Goal: Task Accomplishment & Management: Contribute content

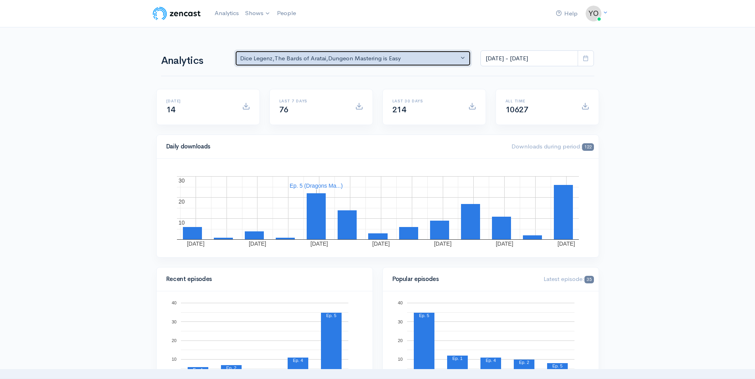
click at [463, 58] on button "Dice Legenz , The Bards of Aratai , Dungeon Mastering is Easy" at bounding box center [353, 58] width 236 height 16
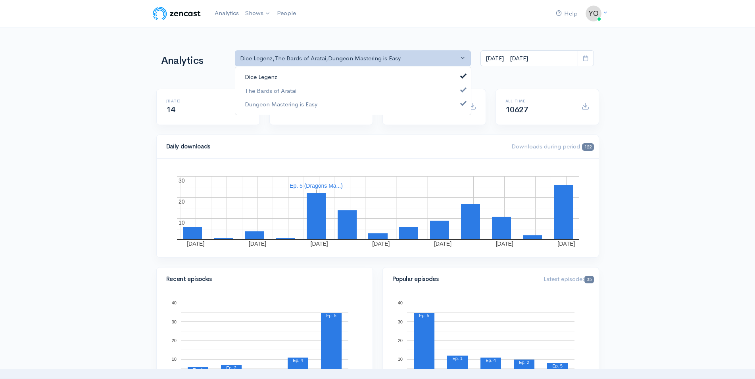
click at [464, 76] on span at bounding box center [463, 75] width 3 height 6
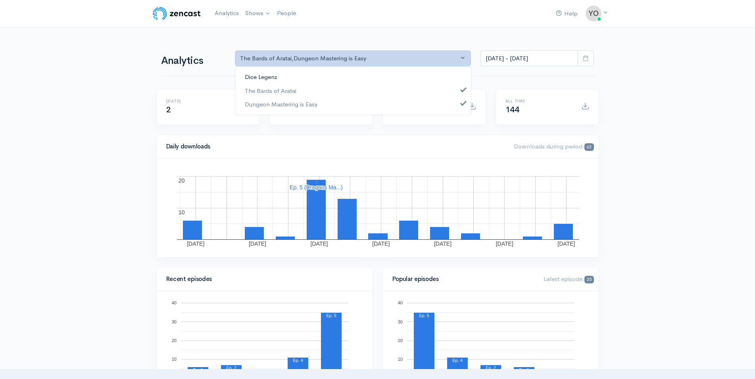
click at [463, 79] on link "Dice Legenz" at bounding box center [353, 77] width 236 height 14
select select "9371"
click at [463, 104] on span at bounding box center [463, 103] width 3 height 6
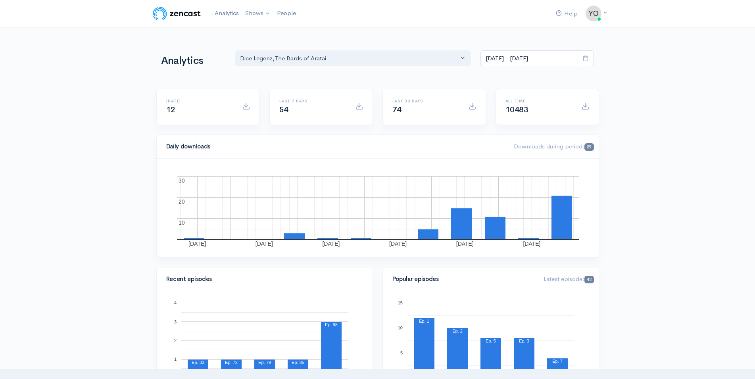
click at [583, 58] on icon at bounding box center [586, 58] width 6 height 6
click at [501, 161] on li "All time" at bounding box center [509, 162] width 56 height 12
type input "[DATE] - [DATE]"
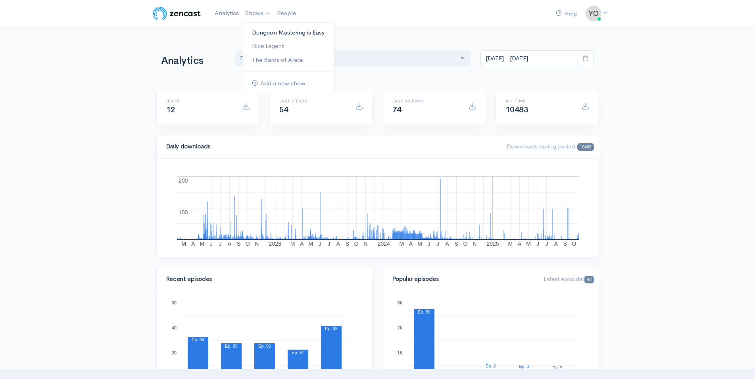
click at [268, 35] on link "Dungeon Mastering is Easy" at bounding box center [288, 33] width 92 height 14
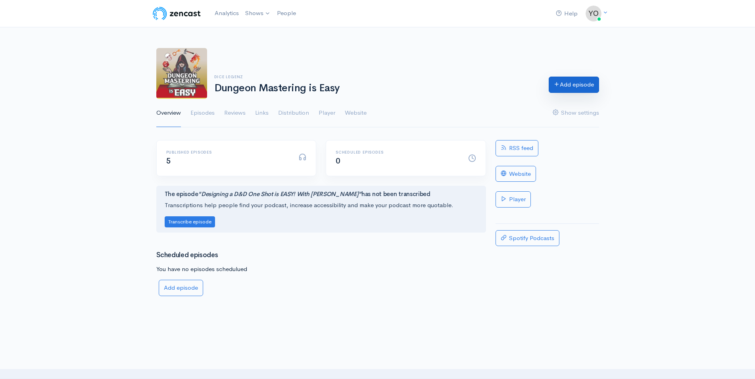
click at [579, 84] on link "Add episode" at bounding box center [574, 85] width 50 height 16
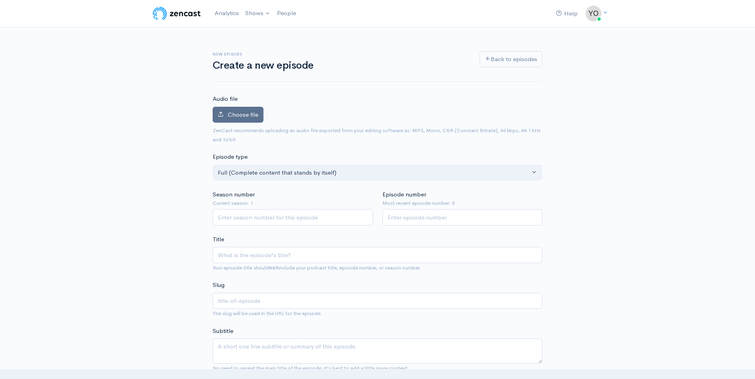
click at [240, 114] on span "Choose file" at bounding box center [243, 115] width 31 height 8
click at [0, 0] on input "Choose file" at bounding box center [0, 0] width 0 height 0
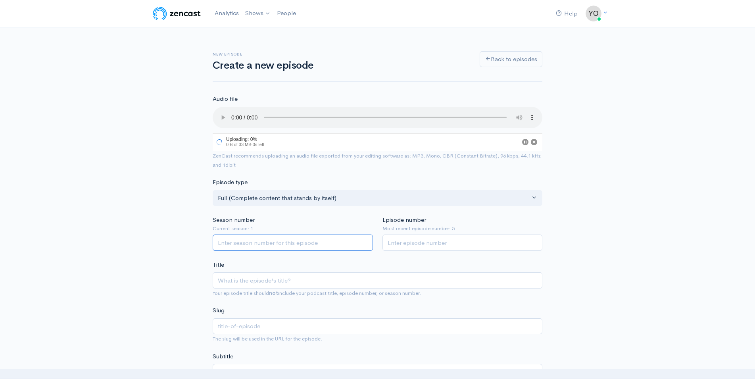
click at [258, 239] on input "Season number" at bounding box center [293, 242] width 160 height 16
type input "1"
click at [364, 236] on input "1" at bounding box center [293, 244] width 160 height 16
click at [534, 236] on input "1" at bounding box center [462, 244] width 160 height 16
click at [534, 236] on input "2" at bounding box center [462, 244] width 160 height 16
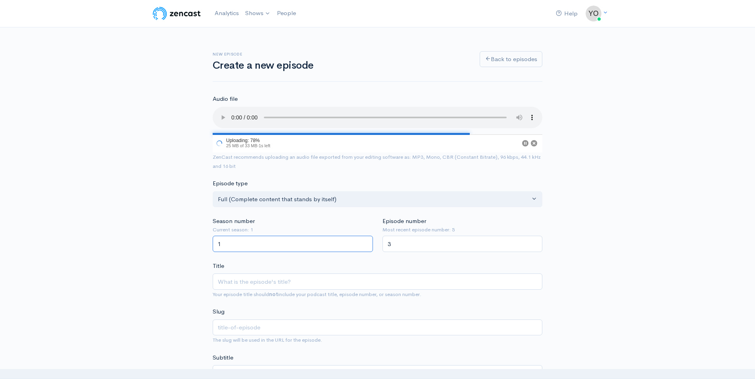
click at [534, 236] on input "3" at bounding box center [462, 244] width 160 height 16
click at [534, 236] on input "4" at bounding box center [462, 244] width 160 height 16
click at [534, 236] on input "5" at bounding box center [462, 244] width 160 height 16
type input "6"
click at [534, 236] on input "6" at bounding box center [462, 244] width 160 height 16
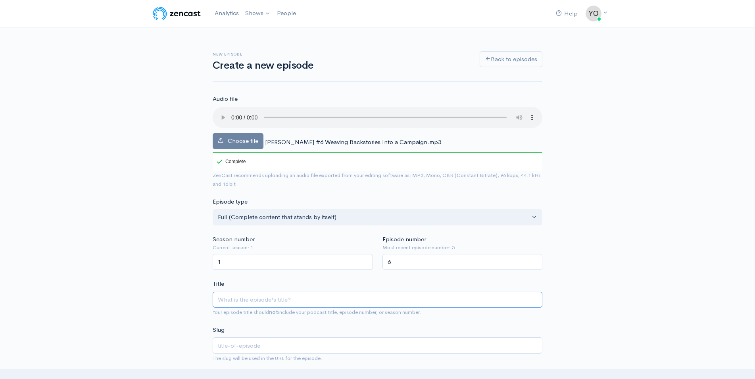
click at [274, 294] on input "Title" at bounding box center [378, 300] width 330 height 16
type input "W"
type input "w"
type input "We"
type input "we"
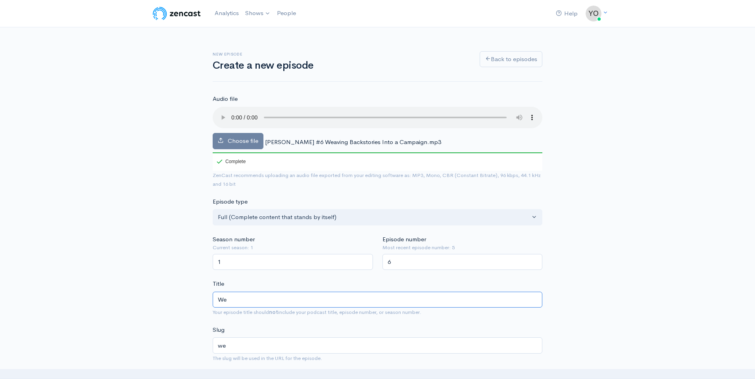
type input "Wea"
type input "wea"
type input "Weav"
type input "weav"
type input "Weavin"
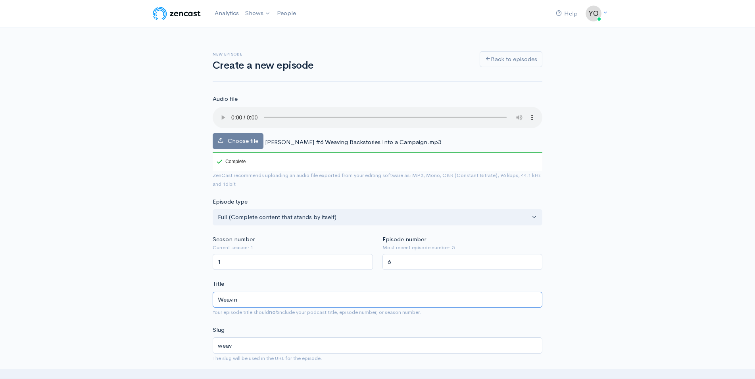
type input "weavin"
type input "Weaving"
type input "weaving"
type input "Weaving B"
type input "weaving-b"
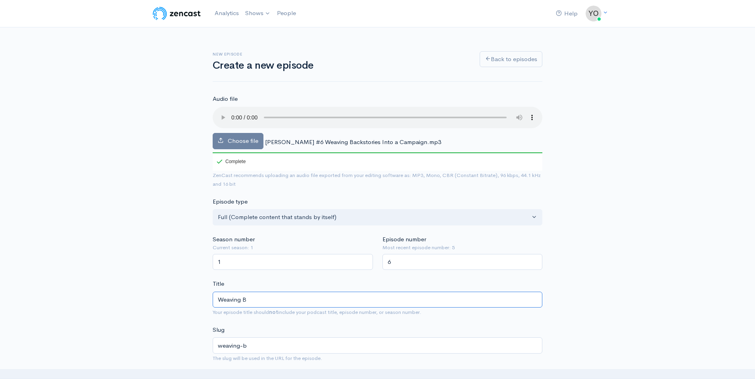
type input "Weaving BA"
type input "weaving-ba"
type input "Weaving BAC"
type input "weaving-bac"
type input "Weaving BACK"
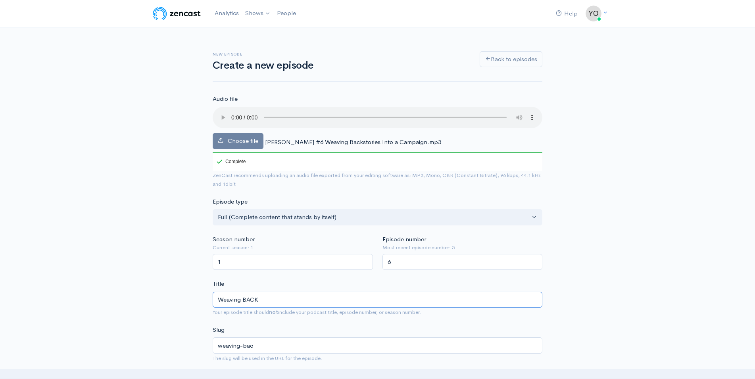
type input "weaving-back"
type input "Weaving BACKS"
type input "weaving-backs"
type input "Weaving BACKST"
type input "weaving-backst"
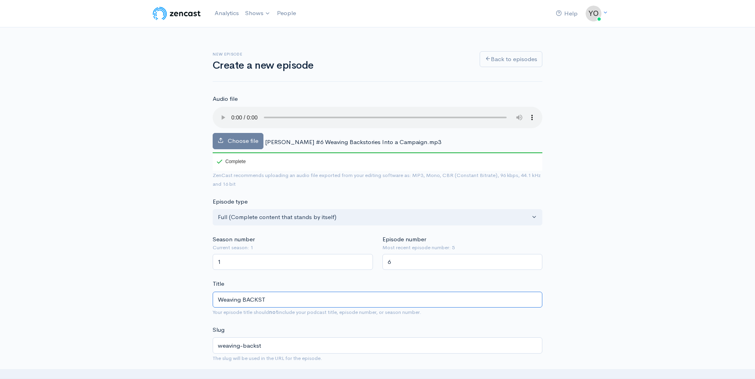
type input "Weaving BACKSTO"
type input "weaving-backsto"
type input "Weaving BACKSTOR"
type input "weaving-backstor"
type input "Weaving BACKSTORI"
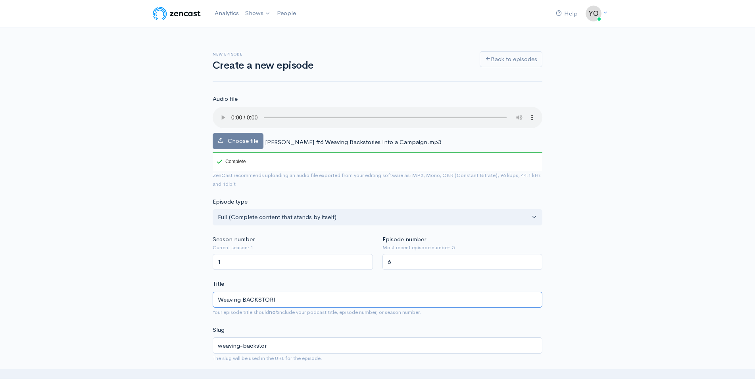
type input "weaving-backstori"
type input "Weaving BACKSTORIE"
type input "weaving-backstorie"
type input "Weaving BACKSTORIES"
type input "weaving-backstories"
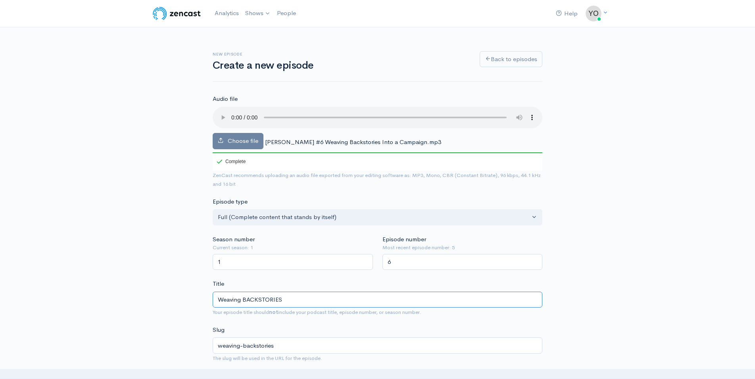
type input "Weaving BACKSTORIES i"
type input "weaving-backstories-i"
type input "Weaving BACKSTORIES in"
type input "weaving-backstories-in"
type input "Weaving BACKSTORIES int"
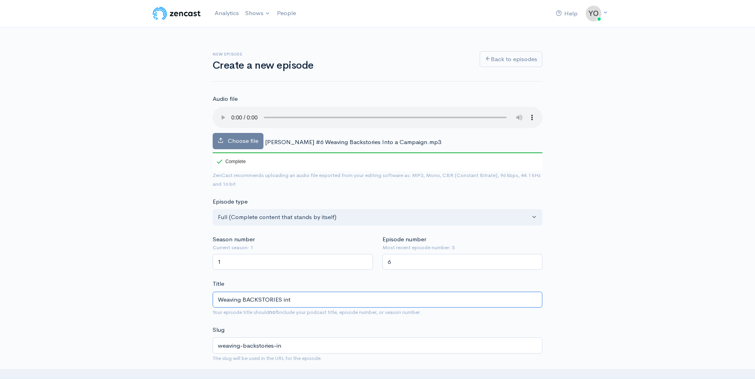
type input "weaving-backstories-int"
type input "Weaving BACKSTORIES into"
type input "weaving-backstories-into"
type input "Weaving BACKSTORIES into D"
type input "weaving-backstories-into-d"
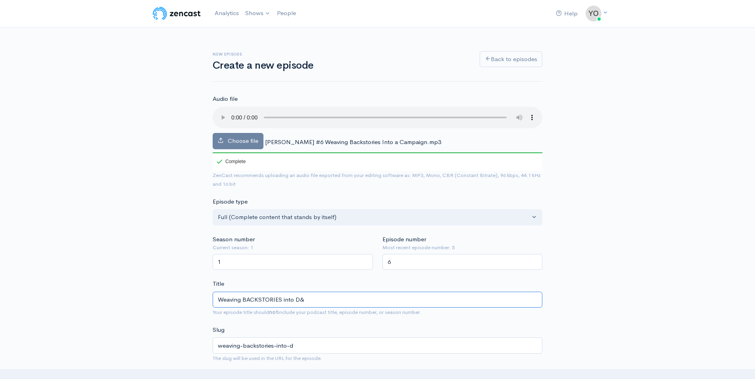
type input "Weaving BACKSTORIES into D&D"
type input "weaving-backstories-into-dd"
type input "Weaving BACKSTORIES into D&D C"
type input "weaving-backstories-into-dd-c"
type input "Weaving BACKSTORIES into D&D Ca"
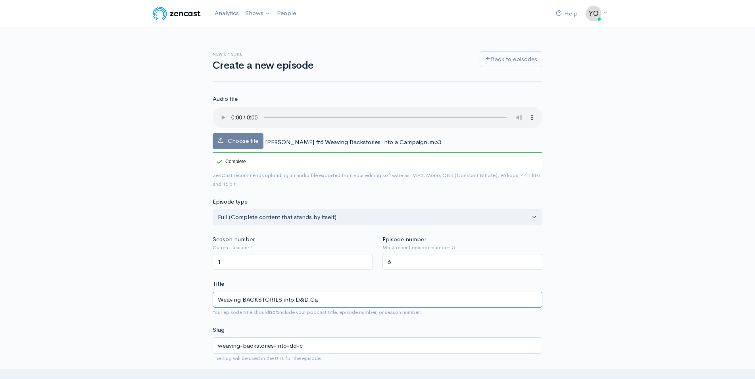
type input "weaving-backstories-into-dd-ca"
type input "Weaving BACKSTORIES into D&D Cam"
type input "weaving-backstories-into-dd-cam"
type input "Weaving BACKSTORIES into D&D Camp"
type input "weaving-backstories-into-dd-camp"
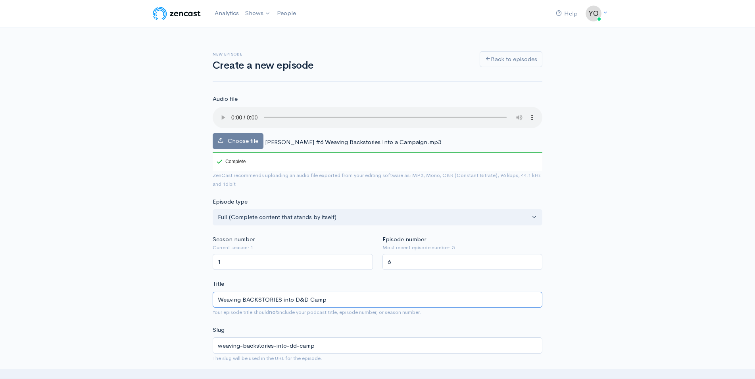
type input "Weaving BACKSTORIES into D&D Campa"
type input "weaving-backstories-into-dd-campa"
type input "Weaving BACKSTORIES into D&D Campai"
type input "weaving-backstories-into-dd-campai"
type input "Weaving BACKSTORIES into D&D Campaig"
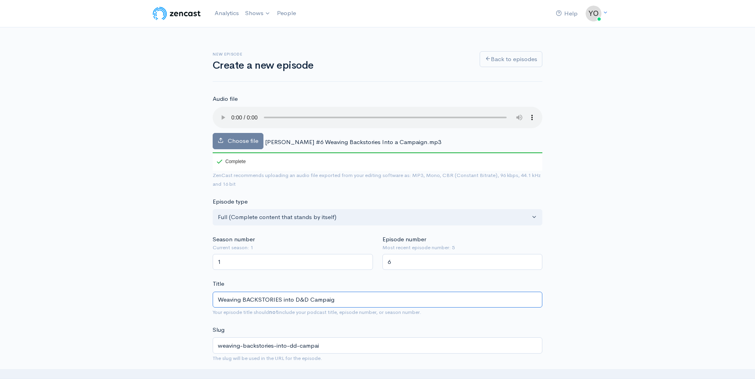
type input "weaving-backstories-into-dd-campaig"
type input "Weaving BACKSTORIES into D&D Campaign"
type input "weaving-backstories-into-dd-campaign"
type input "Weaving BACKSTORIES into D&D Campaign i"
type input "weaving-backstories-into-dd-campaign-i"
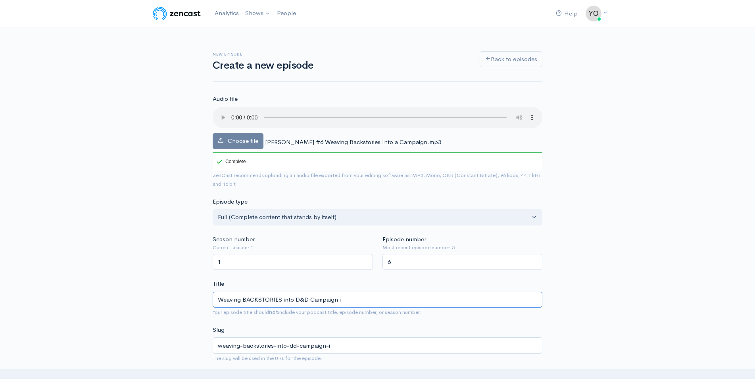
type input "Weaving BACKSTORIES into D&D Campaign is"
type input "weaving-backstories-into-dd-campaign-is"
type input "Weaving BACKSTORIES into D&D Campaign is E"
type input "weaving-backstories-into-dd-campaign-is-e"
type input "Weaving BACKSTORIES into D&D Campaign is EA"
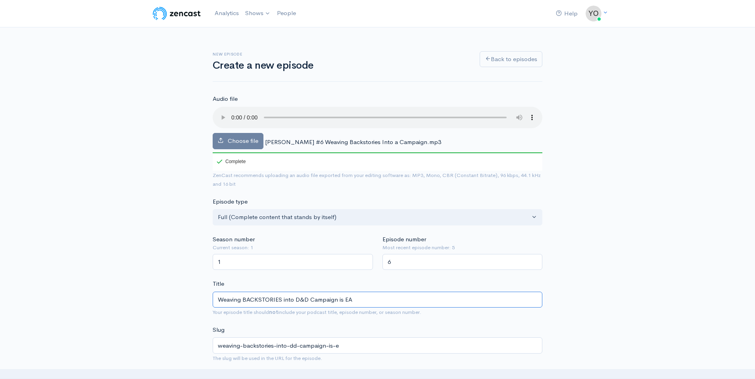
type input "weaving-backstories-into-dd-campaign-is-ea"
type input "Weaving BACKSTORIES into D&D Campaign is EAS"
type input "weaving-backstories-into-dd-campaign-is-eas"
type input "Weaving BACKSTORIES into D&D Campaign is EASY"
type input "weaving-backstories-into-dd-campaign-is-easy"
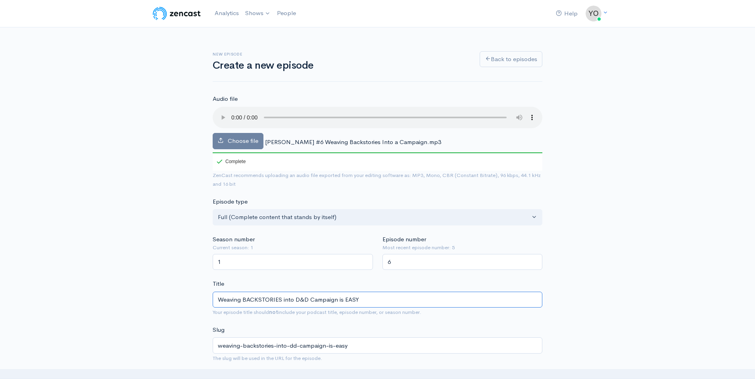
type input "Weaving BACKSTORIES into D&D Campaign is EASY w"
type input "weaving-backstories-into-dd-campaign-is-easy-w"
type input "Weaving BACKSTORIES into D&D Campaign is EASY wi"
type input "weaving-backstories-into-dd-campaign-is-easy-wi"
type input "Weaving BACKSTORIES into D&D Campaign is EASY wit"
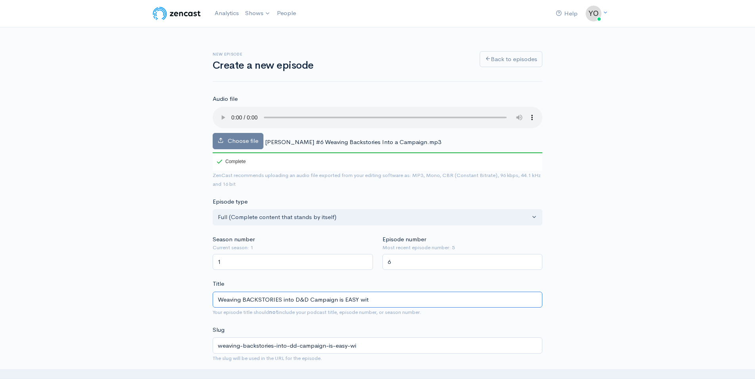
type input "weaving-backstories-into-dd-campaign-is-easy-wit"
type input "Weaving BACKSTORIES into D&D Campaign is EASY with"
type input "weaving-backstories-into-dd-campaign-is-easy-with"
type input "Weaving BACKSTORIES into D&D Campaign is EASY with K"
type input "weaving-backstories-into-dd-campaign-is-easy-with-k"
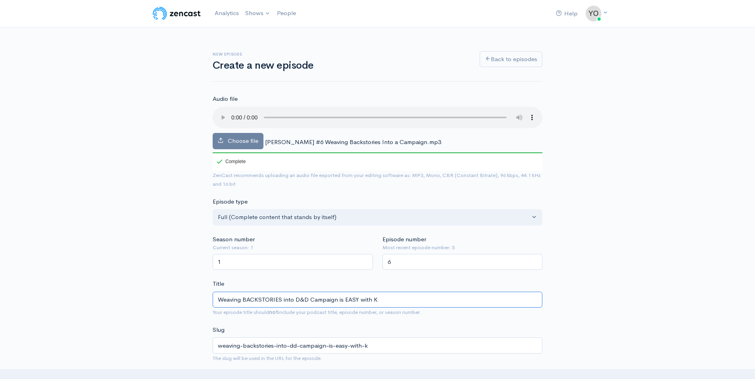
type input "Weaving BACKSTORIES into D&D Campaign is EASY with Ke"
type input "weaving-backstories-into-dd-campaign-is-easy-with-ke"
type input "Weaving BACKSTORIES into D&D Campaign is EASY with Kel"
type input "weaving-backstories-into-dd-campaign-is-easy-with-kel"
type input "Weaving BACKSTORIES into D&D Campaign is EASY with Kell"
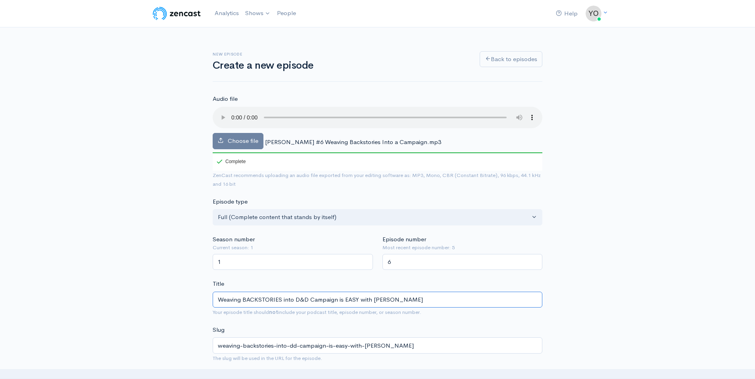
type input "weaving-backstories-into-dd-campaign-is-easy-with-kell"
type input "Weaving BACKSTORIES into D&D Campaign is EASY with Kelly"
type input "weaving-backstories-into-dd-campaign-is-easy-with-kelly"
type input "Weaving BACKSTORIES into D&D Campaign is EASY with Kelly f"
type input "weaving-backstories-into-dd-campaign-is-easy-with-kelly-f"
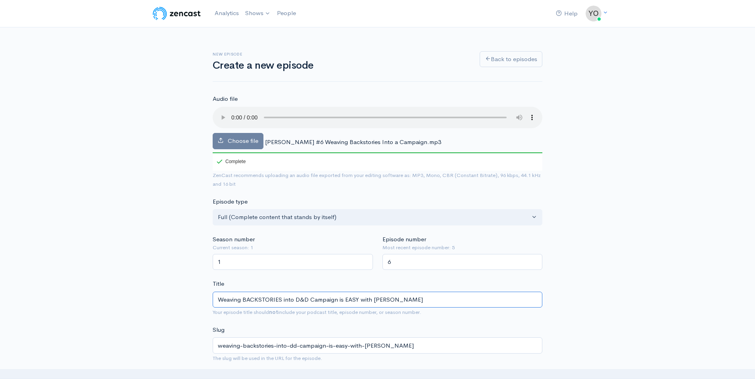
type input "Weaving BACKSTORIES into D&D Campaign is EASY with Kelly fr"
type input "weaving-backstories-into-dd-campaign-is-easy-with-kelly-fr"
type input "Weaving BACKSTORIES into D&D Campaign is EASY with Kelly from"
type input "weaving-backstories-into-dd-campaign-is-easy-with-kelly-from"
type input "Weaving BACKSTORIES into D&D Campaign is EASY with Kelly from D"
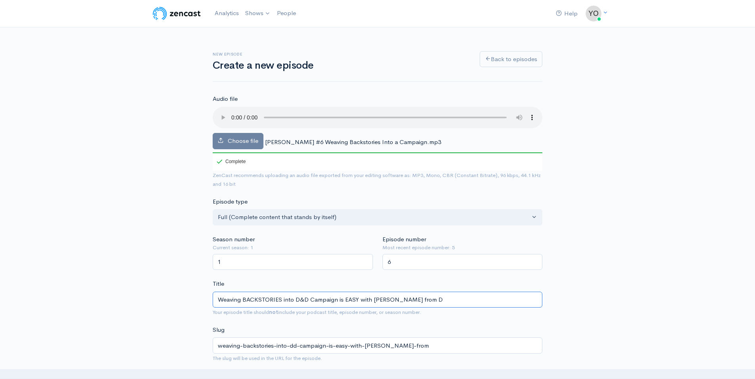
type input "weaving-backstories-into-dd-campaign-is-easy-with-kelly-from-d"
type input "Weaving BACKSTORIES into D&D Campaign is EASY with Kelly from Dor"
type input "weaving-backstories-into-dd-campaign-is-easy-with-kelly-from-dor"
type input "Weaving BACKSTORIES into D&D Campaign is EASY with Kelly from Dork"
type input "weaving-backstories-into-dd-campaign-is-easy-with-kelly-from-dork"
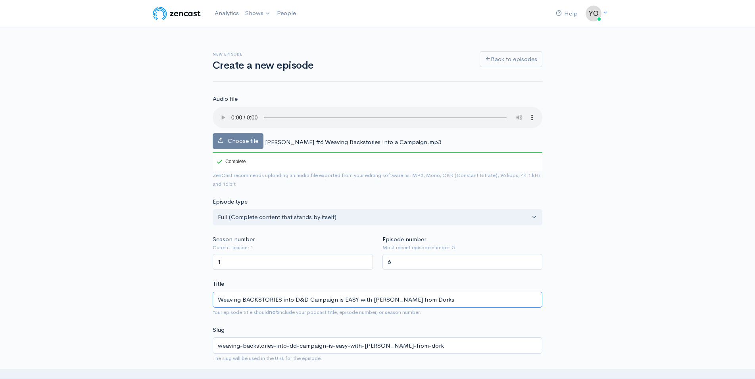
type input "Weaving BACKSTORIES into D&D Campaign is EASY with Kelly from Dorkst"
type input "weaving-backstories-into-dd-campaign-is-easy-with-kelly-from-dorkst"
type input "Weaving BACKSTORIES into D&D Campaign is EASY with Kelly from Dorksta"
type input "weaving-backstories-into-dd-campaign-is-easy-with-kelly-from-dorksta"
type input "Weaving BACKSTORIES into D&D Campaign is EASY with Kelly from Dorkstal"
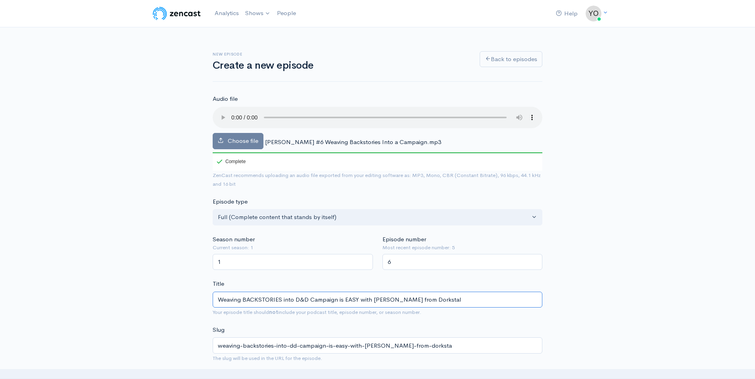
type input "weaving-backstories-into-dd-campaign-is-easy-with-kelly-from-dorkstal"
type input "Weaving BACKSTORIES into D&D Campaign is EASY with Kelly from Dorkstale"
type input "weaving-backstories-into-dd-campaign-is-easy-with-kelly-from-dorkstale"
type input "Weaving BACKSTORIES into D&D Campaign is EASY with [PERSON_NAME] from Dorkstales"
type input "weaving-backstories-into-dd-campaign-is-easy-with-kelly-from-dorkstales"
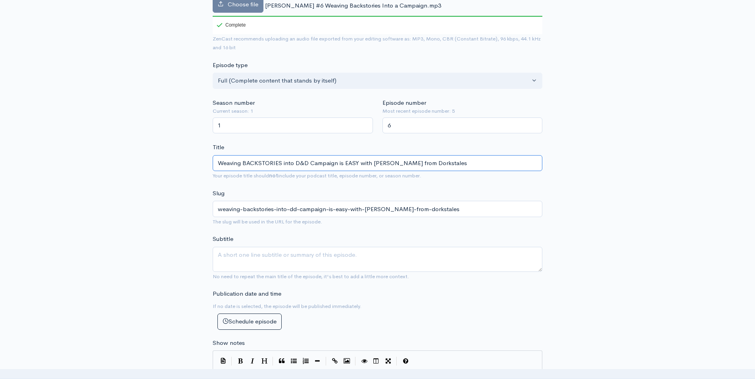
scroll to position [162, 0]
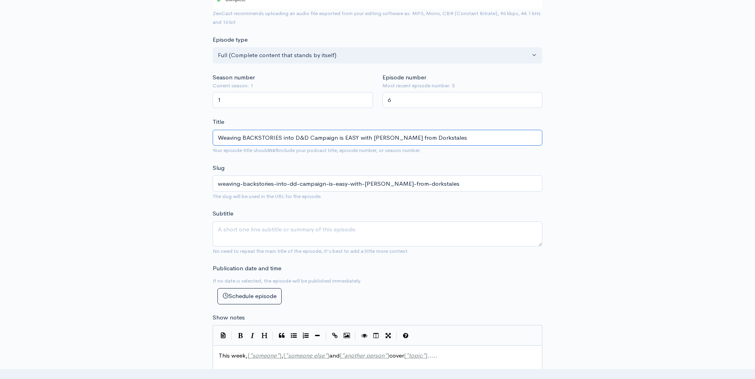
type input "Weaving BACKSTORIES into D&D Campaign is EASY with [PERSON_NAME] from Dorkstales"
click at [265, 221] on textarea "Subtitle" at bounding box center [378, 233] width 330 height 25
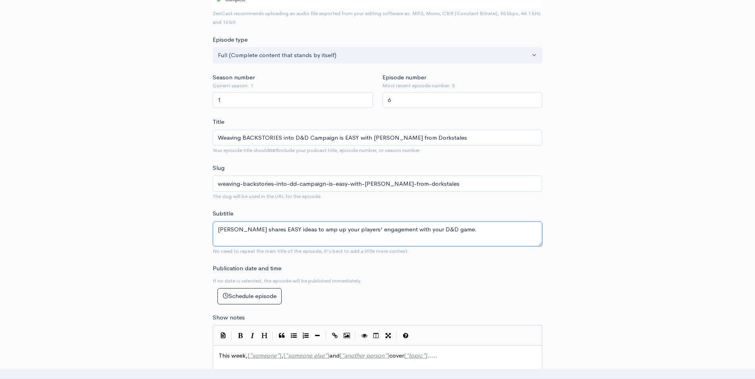
type textarea "Kelly shares EASY ideas to amp up your players' engagement with your D&D game."
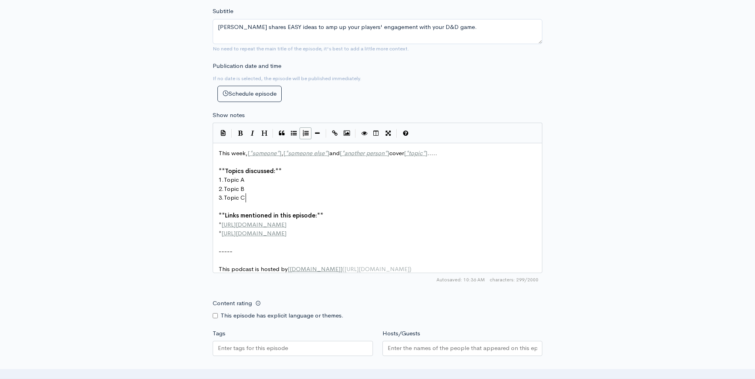
click at [328, 193] on pre "3. Topic C" at bounding box center [381, 197] width 328 height 9
type textarea "This week, [*someone*], [*someone else*] and [*another person*] cover [*topic*]…"
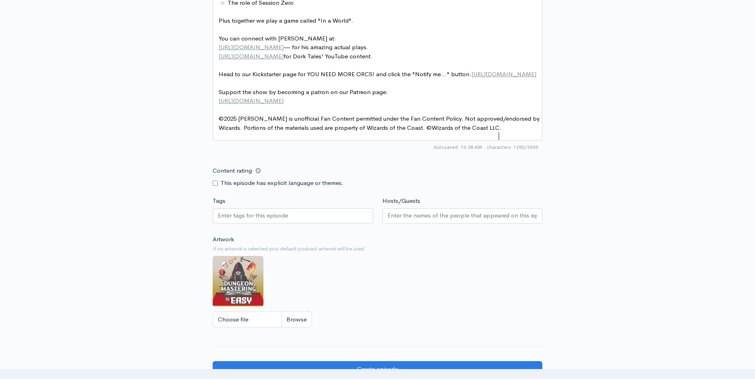
scroll to position [607, 0]
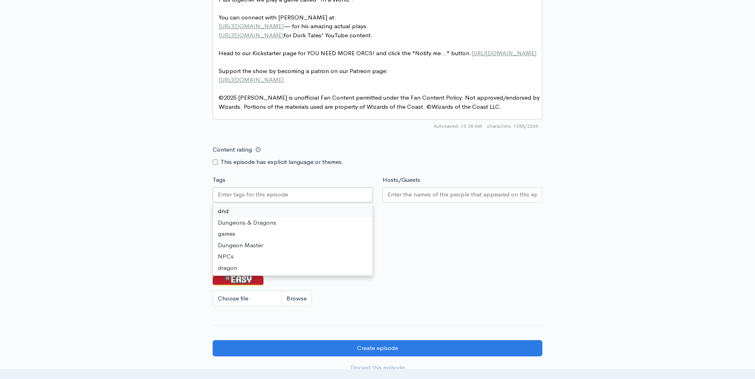
click at [267, 198] on input "Tags" at bounding box center [253, 194] width 71 height 9
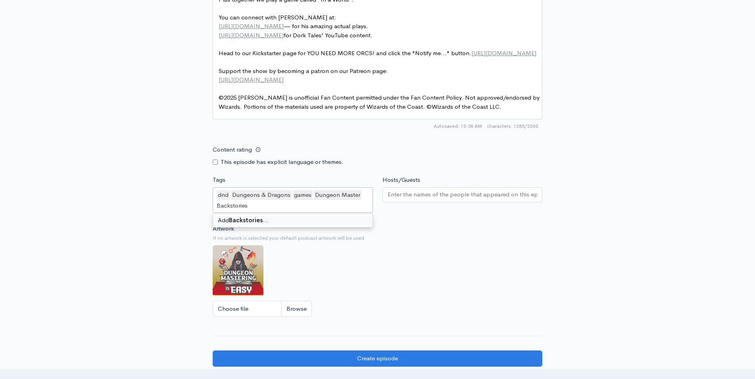
type input "Backstories"
click at [420, 196] on input "Hosts/Guests" at bounding box center [463, 194] width 150 height 9
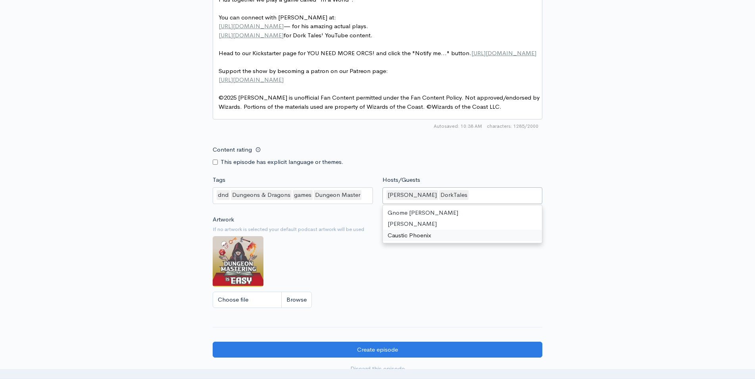
click at [419, 287] on div "Artwork If no artwork is selected your default podcast artwork will be used Cho…" at bounding box center [378, 264] width 330 height 98
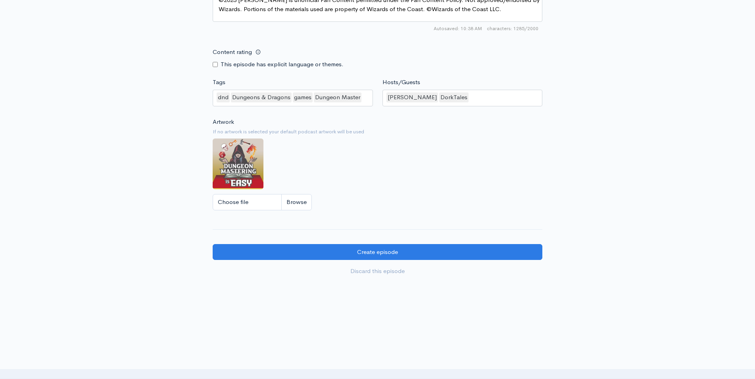
scroll to position [718, 0]
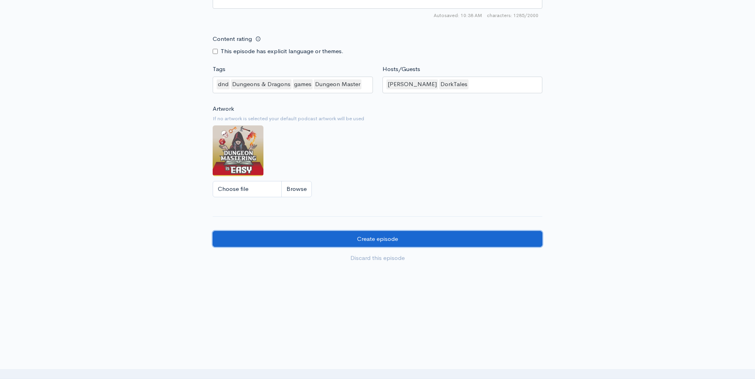
click at [384, 239] on input "Create episode" at bounding box center [378, 239] width 330 height 16
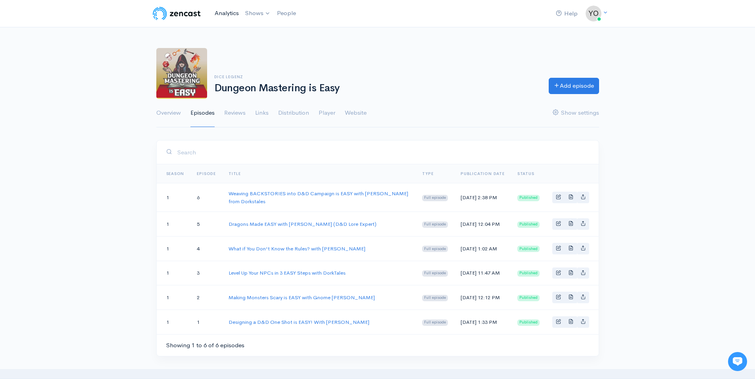
click at [228, 15] on link "Analytics" at bounding box center [226, 13] width 31 height 17
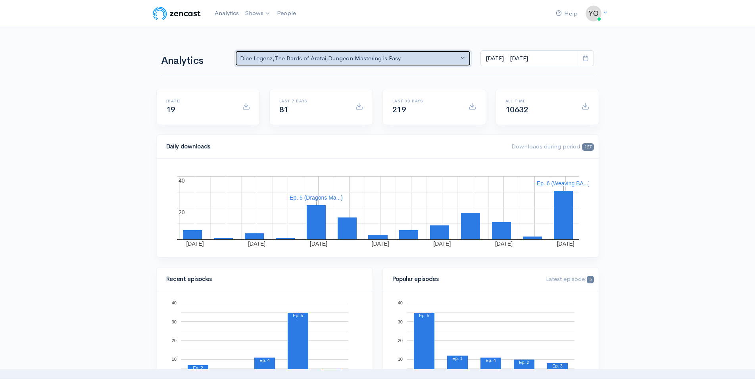
click at [466, 58] on button "Dice Legenz , The Bards of Aratai , Dungeon Mastering is Easy" at bounding box center [353, 58] width 236 height 16
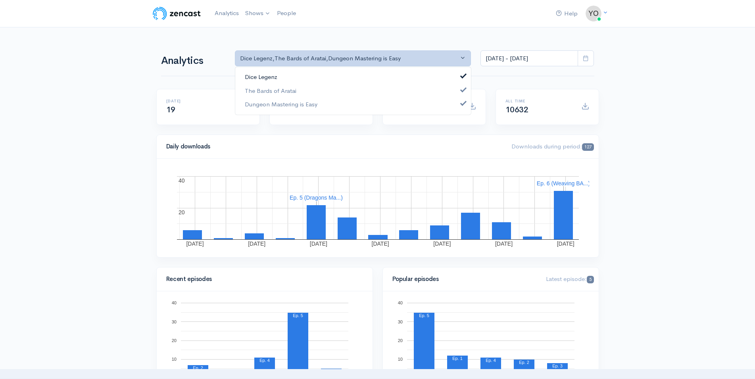
click at [465, 79] on link "Dice Legenz" at bounding box center [353, 77] width 236 height 14
select select "15668"
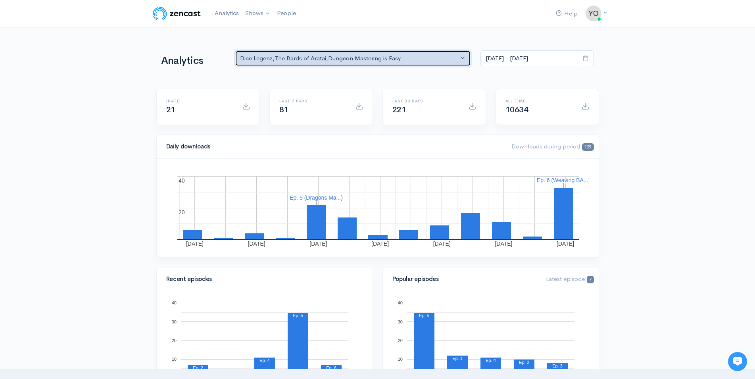
click at [464, 56] on button "Dice Legenz , The Bards of Aratai , Dungeon Mastering is Easy" at bounding box center [353, 58] width 236 height 16
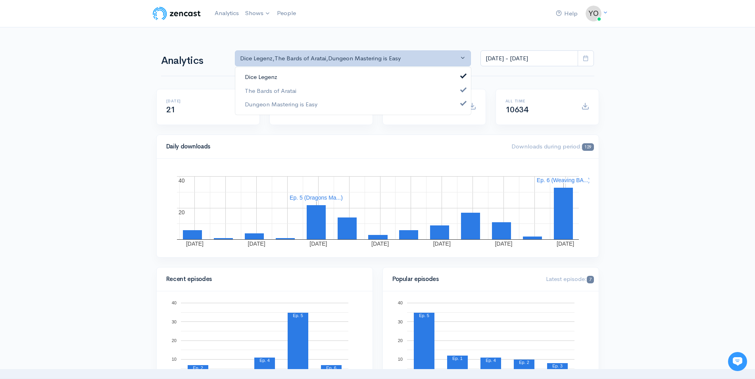
click at [465, 76] on span at bounding box center [463, 75] width 3 height 6
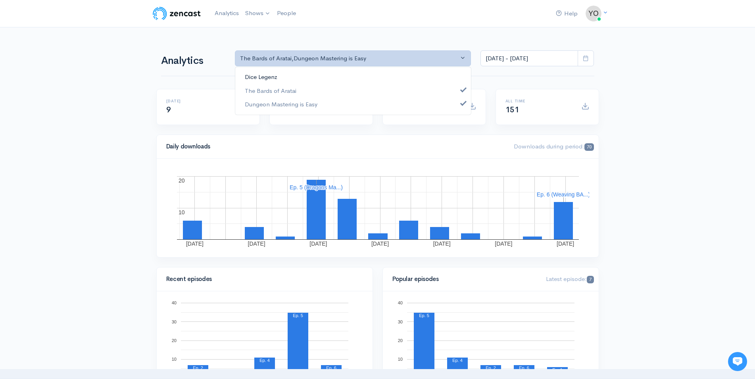
click at [463, 77] on link "Dice Legenz" at bounding box center [353, 77] width 236 height 14
select select "9371"
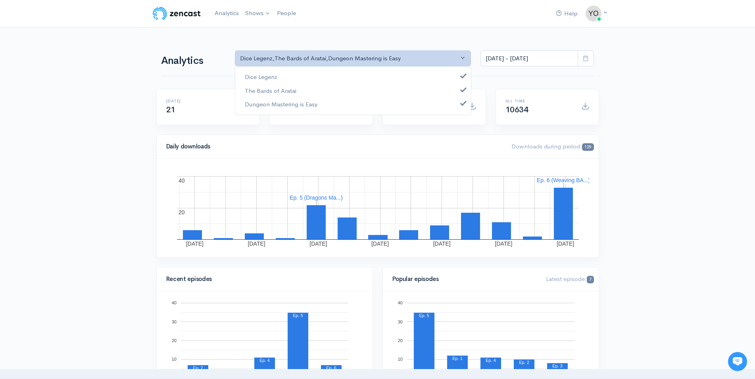
click at [587, 60] on icon at bounding box center [586, 58] width 6 height 6
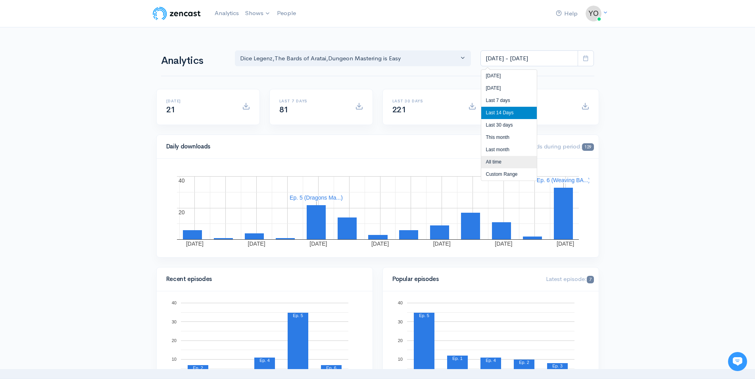
click at [515, 161] on li "All time" at bounding box center [509, 162] width 56 height 12
type input "[DATE] - [DATE]"
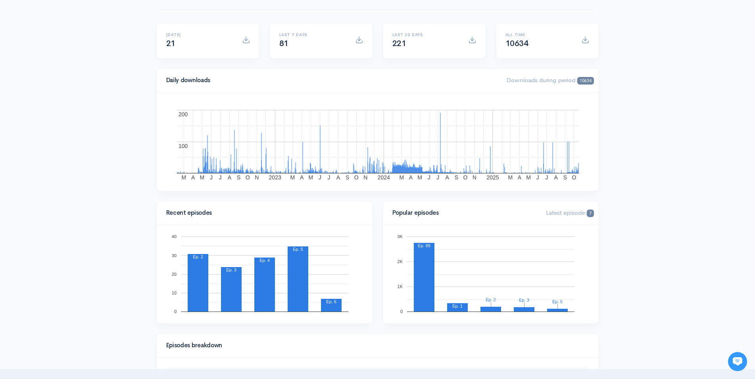
scroll to position [81, 0]
